Goal: Find specific page/section: Find specific page/section

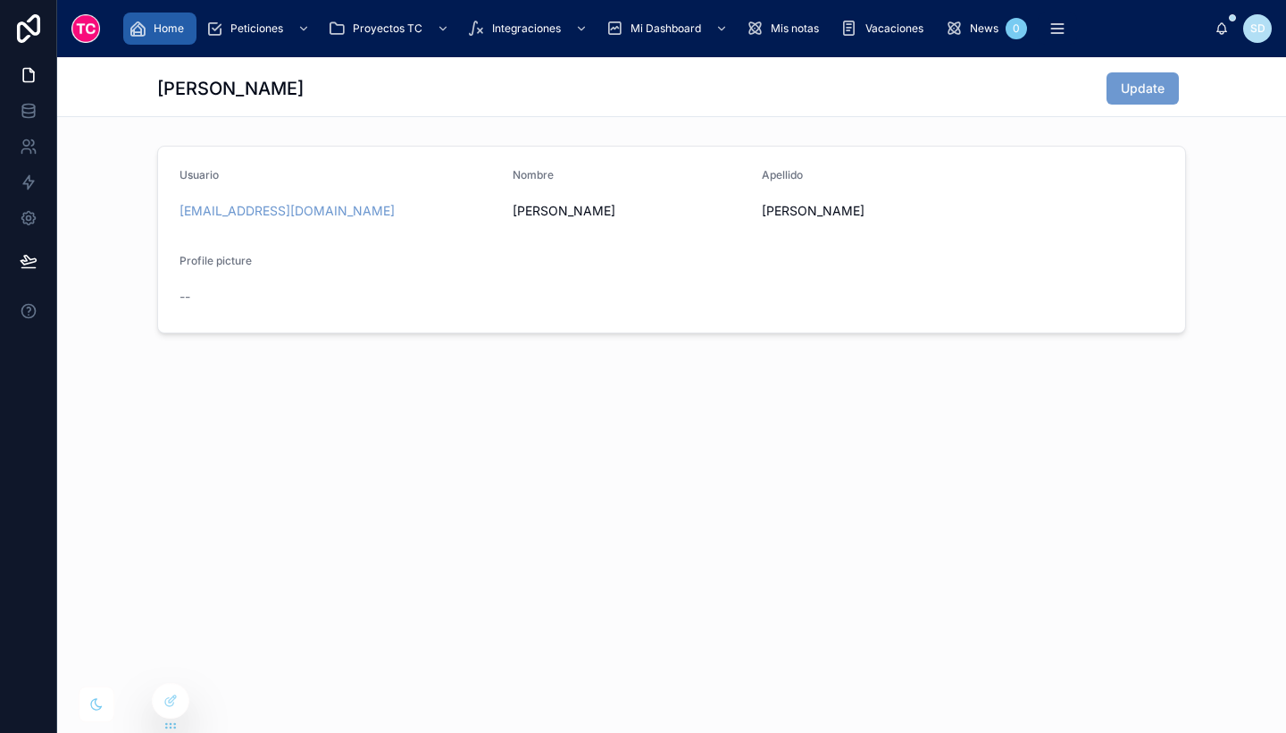
click at [168, 25] on span "Home" at bounding box center [169, 28] width 30 height 14
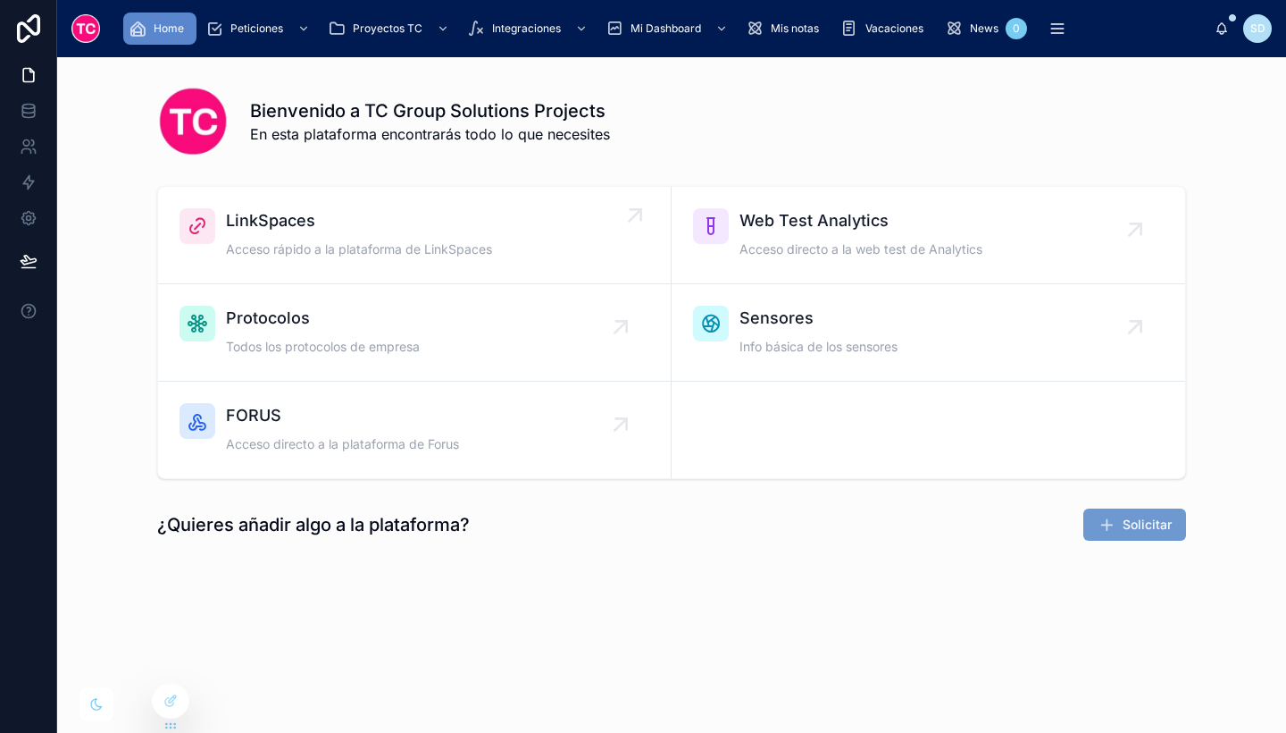
click at [331, 214] on span "LinkSpaces" at bounding box center [359, 220] width 266 height 25
